Goal: Check status: Check status

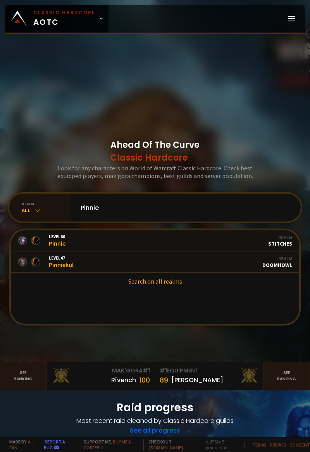
type input "Pinnie"
click at [178, 272] on link "Level 47 Pinniekul Guild Stalwart Realm Doomhowl" at bounding box center [155, 261] width 289 height 21
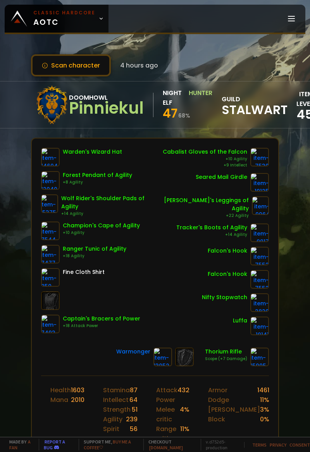
click at [53, 66] on button "Scan character" at bounding box center [71, 65] width 80 height 22
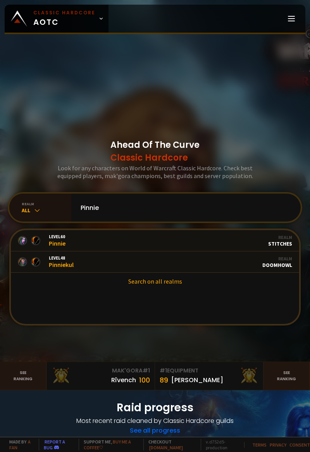
type input "Pinnie"
click at [209, 273] on link "Level 48 Pinniekul Guild Stalwart Realm Doomhowl" at bounding box center [155, 261] width 289 height 21
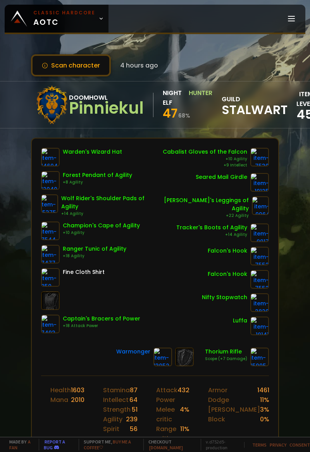
click at [88, 73] on button "Scan character" at bounding box center [71, 65] width 80 height 22
click at [215, 59] on div "Scan character 4 hours ago" at bounding box center [155, 65] width 248 height 22
click at [92, 55] on button "Scan character" at bounding box center [71, 65] width 80 height 22
click at [89, 64] on button "Scan character" at bounding box center [71, 65] width 80 height 22
